Goal: Task Accomplishment & Management: Use online tool/utility

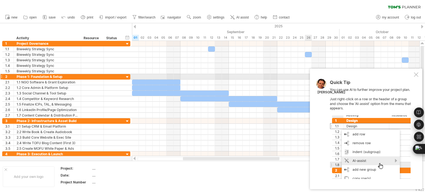
click at [416, 75] on div at bounding box center [416, 75] width 4 height 4
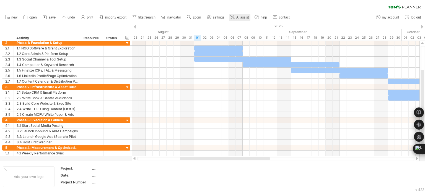
click at [238, 19] on span "AI assist" at bounding box center [242, 18] width 12 height 4
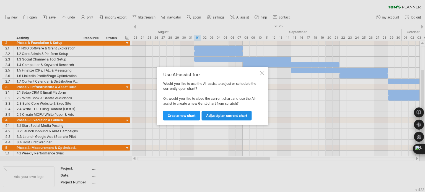
click at [213, 114] on span "Adjust/plan current chart" at bounding box center [226, 116] width 41 height 4
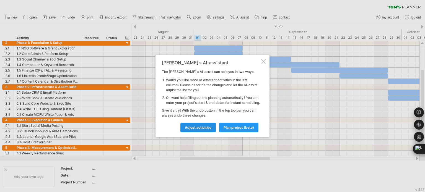
click at [197, 130] on span "Adjust activities" at bounding box center [198, 128] width 27 height 4
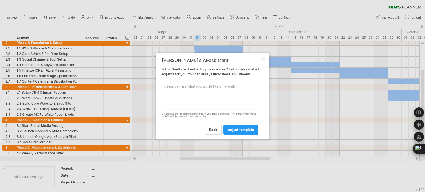
click at [186, 87] on textarea at bounding box center [211, 96] width 98 height 28
click at [179, 96] on textarea at bounding box center [211, 96] width 98 height 28
click at [192, 92] on textarea at bounding box center [211, 96] width 98 height 28
type textarea "Reduce every activity by 1 week"
click at [237, 131] on span "adjust template" at bounding box center [241, 130] width 26 height 4
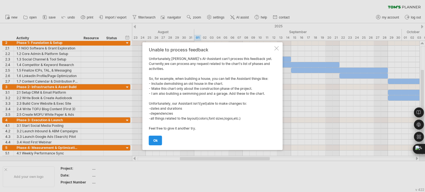
click at [153, 136] on link "ok" at bounding box center [155, 141] width 13 height 10
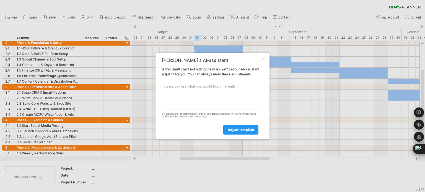
click at [264, 57] on div at bounding box center [263, 59] width 4 height 4
